Goal: Find specific page/section: Find specific page/section

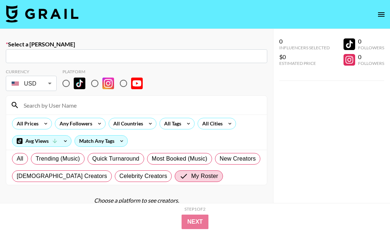
click at [61, 14] on img at bounding box center [42, 13] width 73 height 17
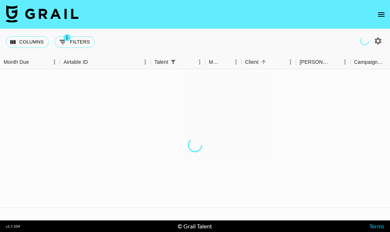
click at [70, 39] on button "1 Filters" at bounding box center [74, 42] width 40 height 12
select select "talentName"
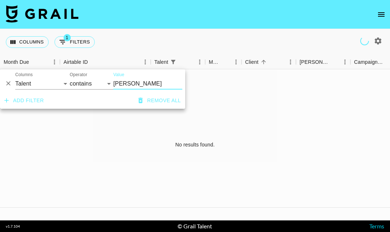
click at [120, 49] on div "Columns 1 Filters + Booking" at bounding box center [195, 42] width 390 height 26
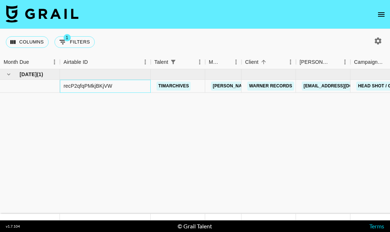
click at [95, 86] on div "recP2qfqPMkjBKjVW" at bounding box center [87, 85] width 49 height 7
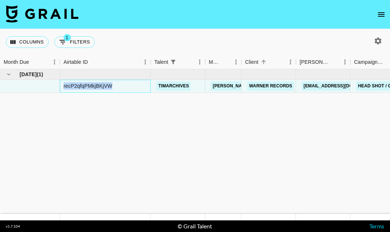
copy div "recP2qfqPMkjBKjVW"
click at [102, 87] on div "recP2qfqPMkjBKjVW" at bounding box center [87, 85] width 49 height 7
click at [381, 12] on icon "open drawer" at bounding box center [380, 14] width 9 height 9
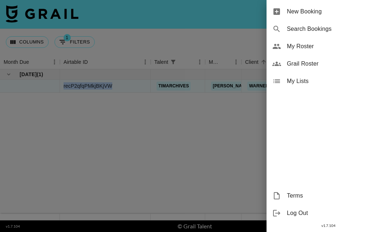
click at [325, 42] on span "My Roster" at bounding box center [335, 46] width 97 height 9
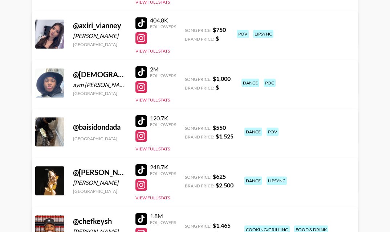
scroll to position [699, 0]
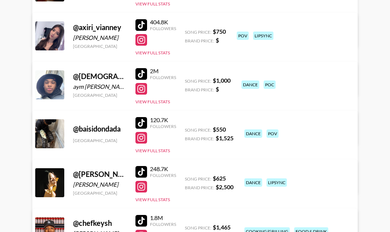
click at [143, 21] on div at bounding box center [141, 25] width 12 height 12
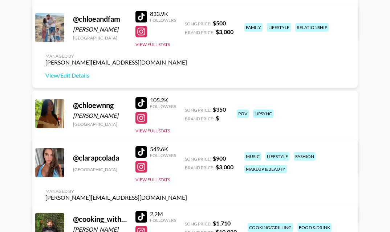
scroll to position [1048, 0]
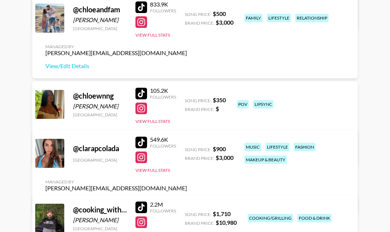
click at [137, 90] on div at bounding box center [141, 94] width 12 height 12
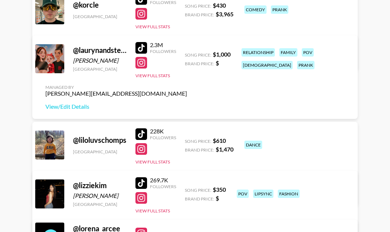
scroll to position [3862, 0]
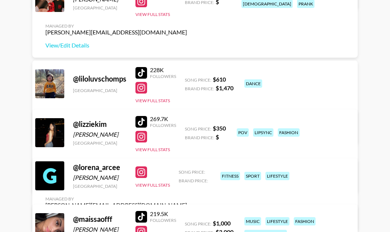
click at [143, 119] on div at bounding box center [141, 122] width 12 height 12
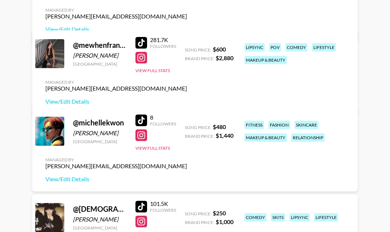
scroll to position [4324, 0]
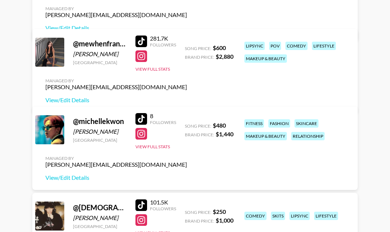
click at [140, 47] on div at bounding box center [141, 42] width 12 height 12
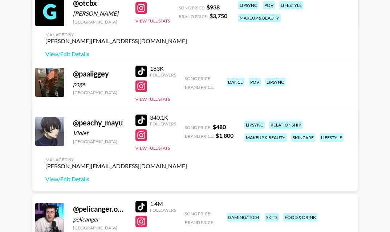
scroll to position [4639, 0]
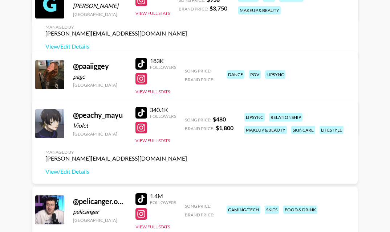
click at [142, 65] on div at bounding box center [141, 64] width 12 height 12
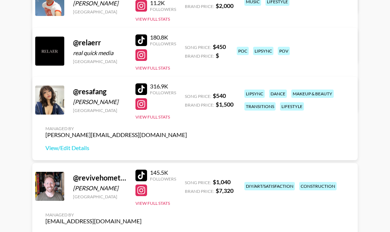
scroll to position [4897, 0]
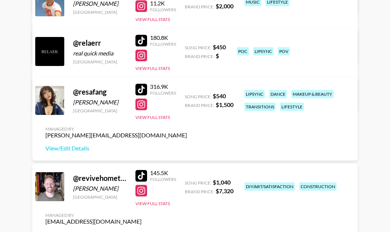
click at [140, 91] on div at bounding box center [141, 90] width 12 height 12
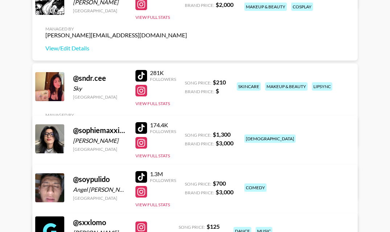
scroll to position [5436, 0]
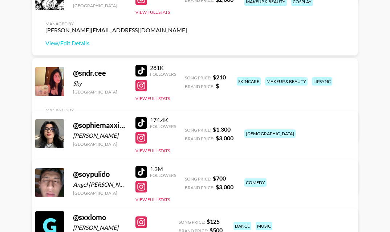
click at [140, 73] on div at bounding box center [141, 71] width 12 height 12
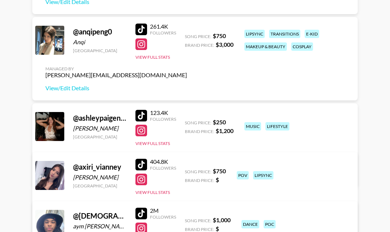
scroll to position [0, 0]
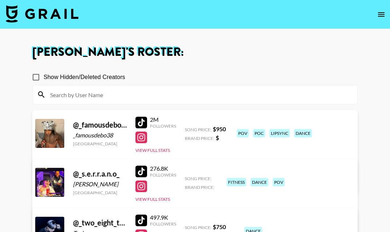
click at [141, 121] on div at bounding box center [141, 123] width 12 height 12
click at [96, 96] on input at bounding box center [199, 95] width 307 height 12
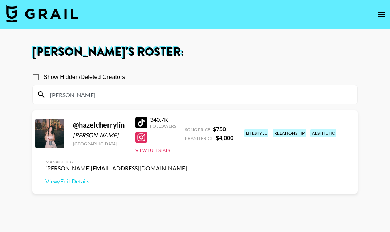
type input "[PERSON_NAME]"
click at [140, 124] on div at bounding box center [141, 123] width 12 height 12
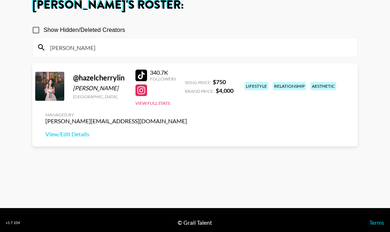
scroll to position [52, 0]
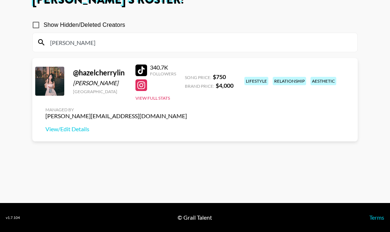
click at [54, 43] on input "[PERSON_NAME]" at bounding box center [199, 43] width 307 height 12
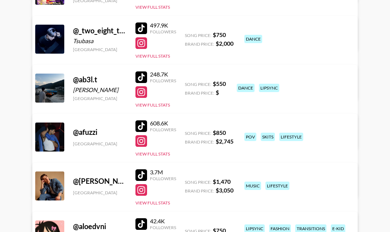
scroll to position [198, 0]
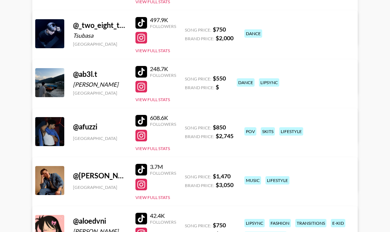
click at [141, 120] on div at bounding box center [141, 121] width 12 height 12
